Goal: Task Accomplishment & Management: Manage account settings

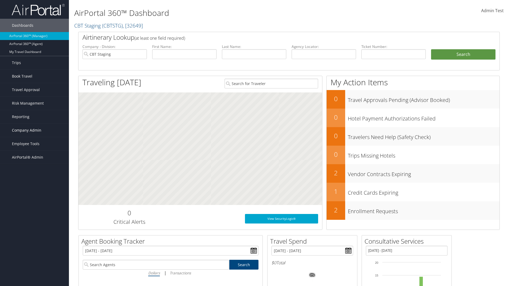
click at [34, 130] on span "Company Admin" at bounding box center [26, 130] width 29 height 13
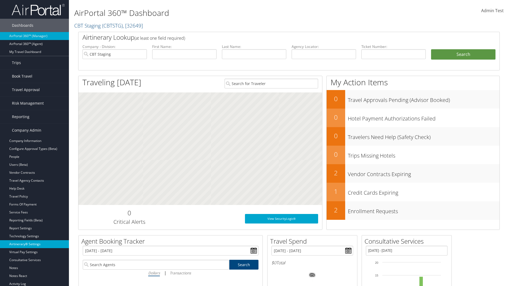
click at [34, 244] on link "Airtinerary® Settings" at bounding box center [34, 244] width 69 height 8
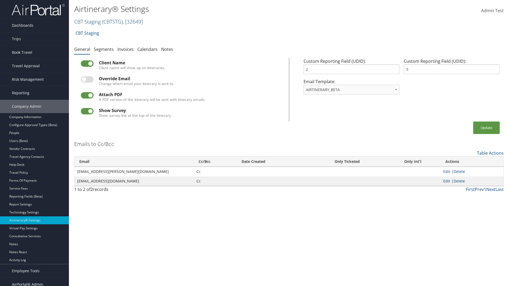
click at [87, 21] on link "CBT Staging ( CBTSTG ) , [ 32649 ]" at bounding box center [108, 21] width 69 height 7
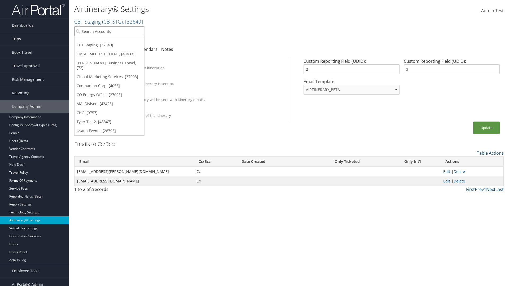
click at [109, 31] on input "search" at bounding box center [109, 32] width 70 height 10
type input "Global Marketing Services"
click at [114, 41] on div "Global Marketing Services (301946), [37903]" at bounding box center [114, 41] width 85 height 5
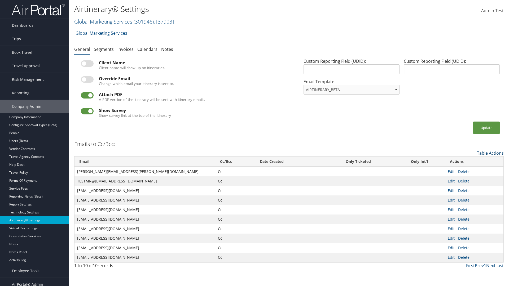
click at [490, 153] on link "Table Actions" at bounding box center [490, 153] width 27 height 6
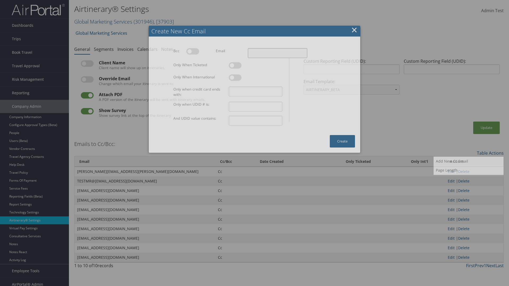
click at [277, 53] on input "Email" at bounding box center [277, 53] width 59 height 10
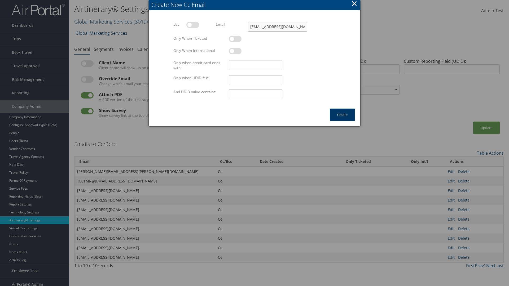
type input "test@test.com"
click at [342, 115] on button "Create" at bounding box center [342, 115] width 25 height 12
